Goal: Information Seeking & Learning: Learn about a topic

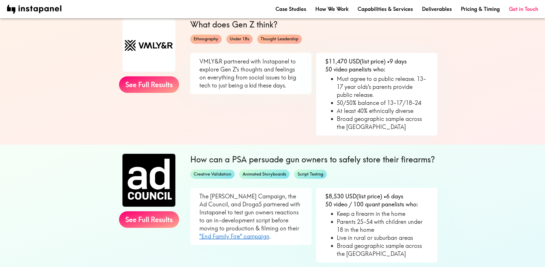
scroll to position [66, 0]
click at [159, 221] on link "See Full Results" at bounding box center [149, 220] width 60 height 17
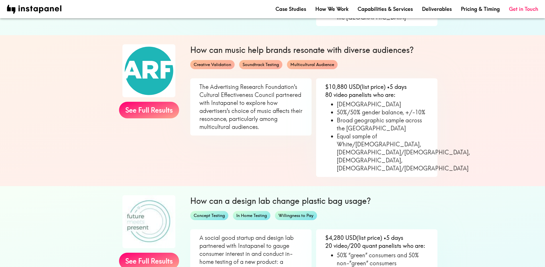
scroll to position [279, 0]
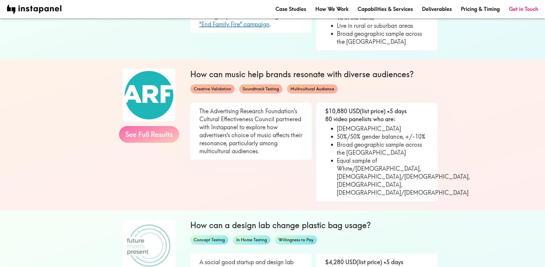
click at [140, 133] on link "See Full Results" at bounding box center [149, 134] width 60 height 17
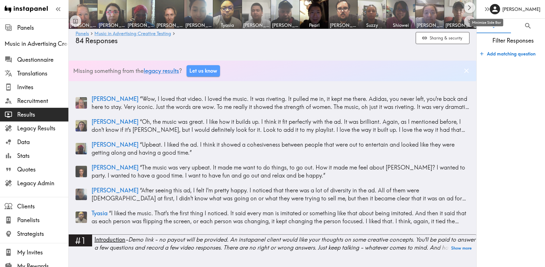
click at [489, 11] on icon "button" at bounding box center [488, 9] width 8 height 8
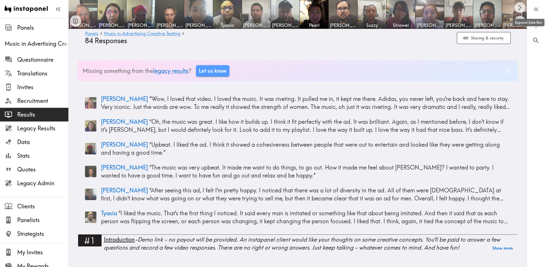
click at [58, 14] on div at bounding box center [34, 9] width 68 height 18
click at [56, 12] on icon "button" at bounding box center [58, 9] width 8 height 8
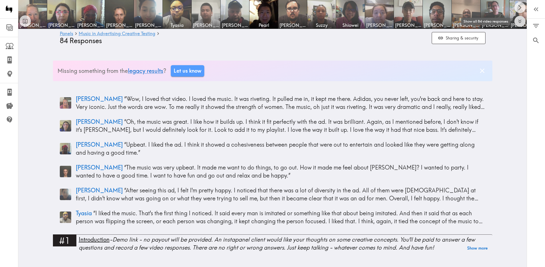
click at [520, 18] on icon "Expand to show all items" at bounding box center [520, 21] width 7 height 7
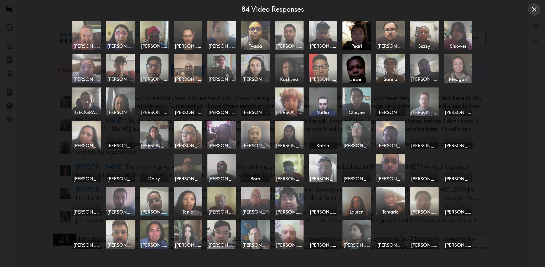
scroll to position [1, 0]
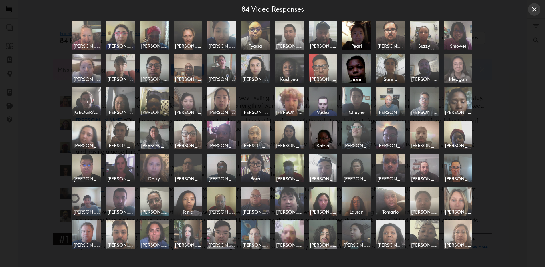
click at [533, 11] on icon "Close expanded view" at bounding box center [534, 9] width 5 height 5
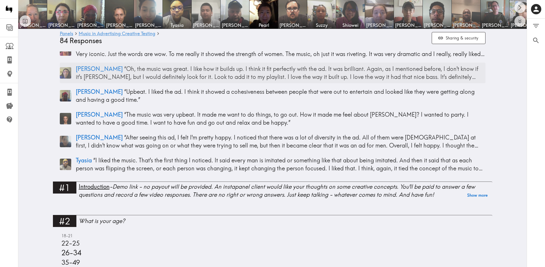
scroll to position [0, 0]
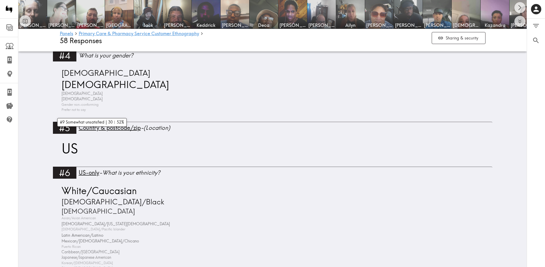
scroll to position [818, 0]
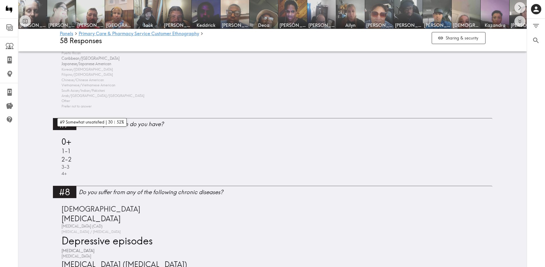
drag, startPoint x: 508, startPoint y: 129, endPoint x: 510, endPoint y: 141, distance: 11.6
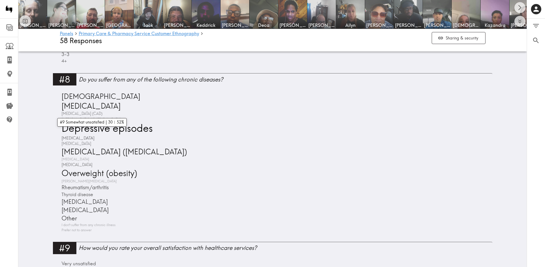
scroll to position [1091, 0]
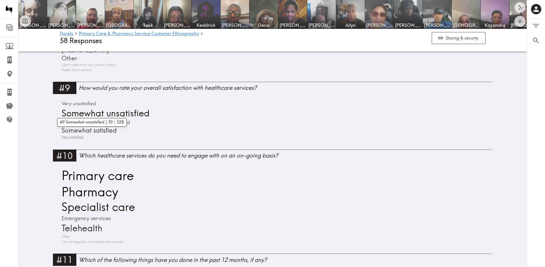
drag, startPoint x: 539, startPoint y: 107, endPoint x: 522, endPoint y: 109, distance: 16.8
click at [529, 106] on div "0 0 Filter Responses Add matching question Search Question or answer text Quest…" at bounding box center [536, 143] width 18 height 249
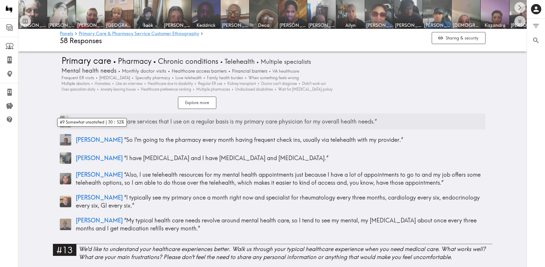
scroll to position [1416, 0]
click at [97, 123] on p "Shurine “ My healthcare services that I use on a regular basis is my primary ca…" at bounding box center [281, 121] width 410 height 8
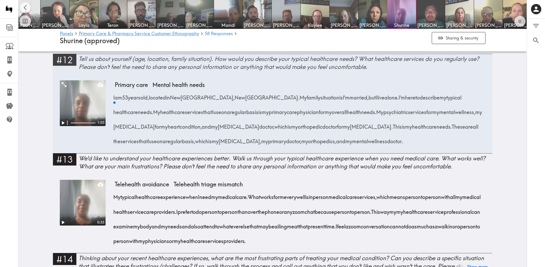
scroll to position [0, 1168]
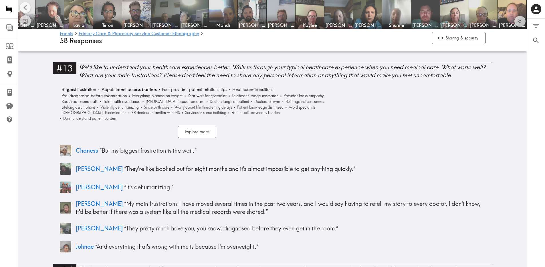
scroll to position [1593, 0]
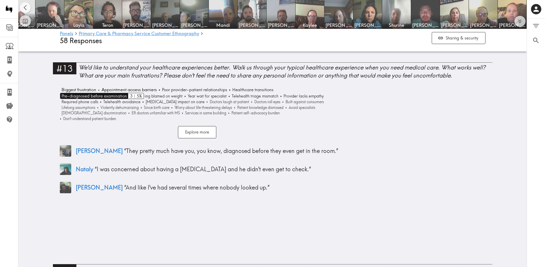
click at [114, 95] on span "Pre-diagnosed before examination" at bounding box center [93, 96] width 67 height 6
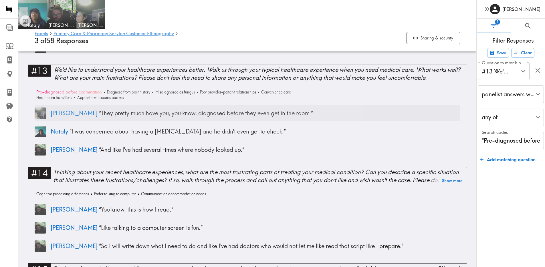
scroll to position [1161, 0]
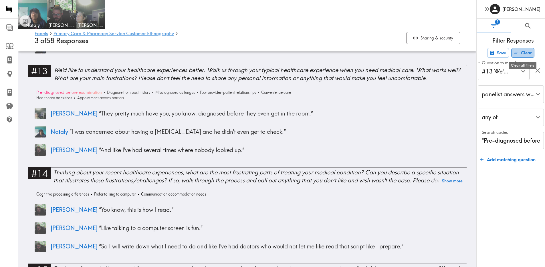
click at [518, 53] on icon "Clear all filters" at bounding box center [516, 52] width 5 height 5
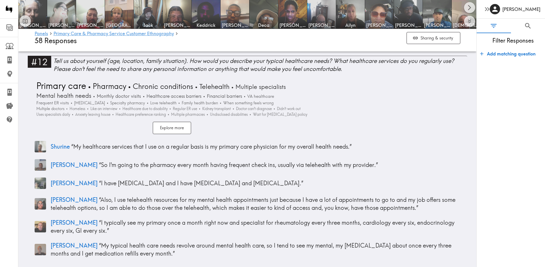
scroll to position [1395, 0]
click at [350, 10] on img at bounding box center [351, 14] width 30 height 30
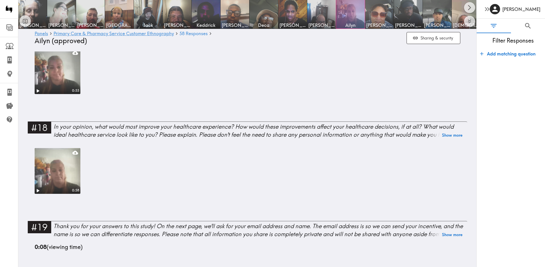
scroll to position [760, 0]
